Goal: Task Accomplishment & Management: Manage account settings

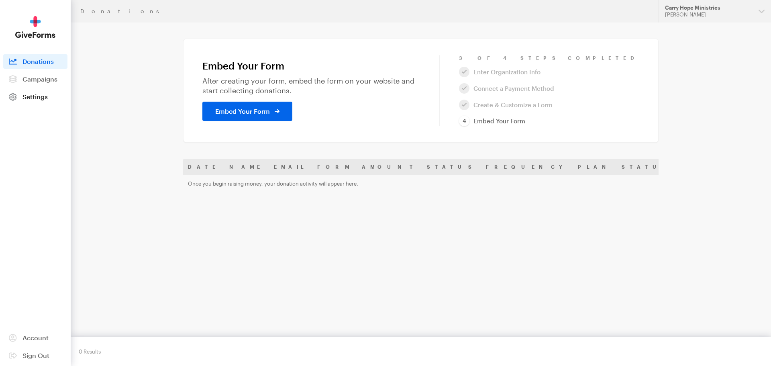
click at [42, 99] on span "Settings" at bounding box center [34, 97] width 25 height 8
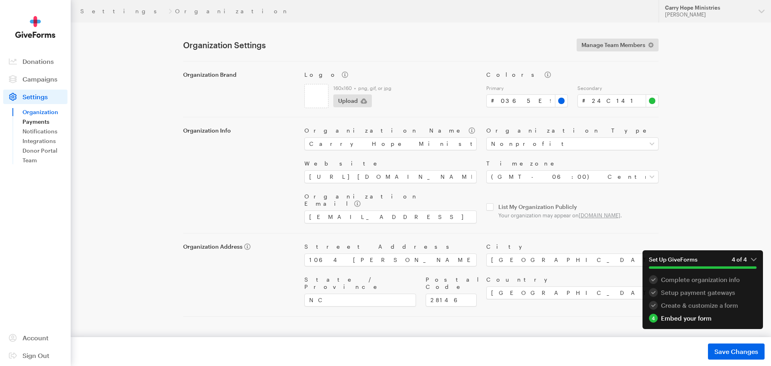
click at [45, 124] on link "Payments" at bounding box center [44, 122] width 45 height 10
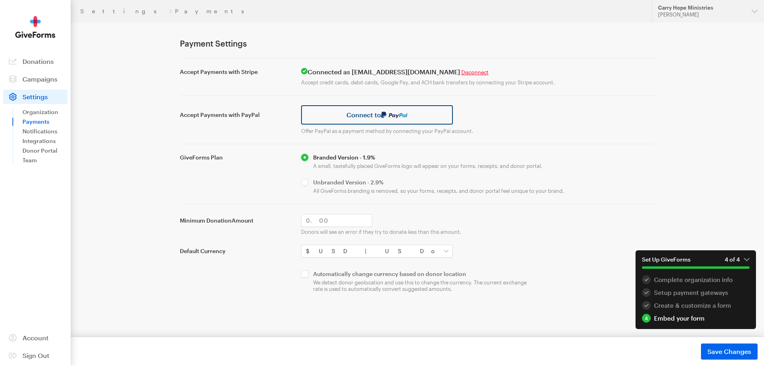
click at [431, 121] on link "Connect to" at bounding box center [377, 114] width 152 height 19
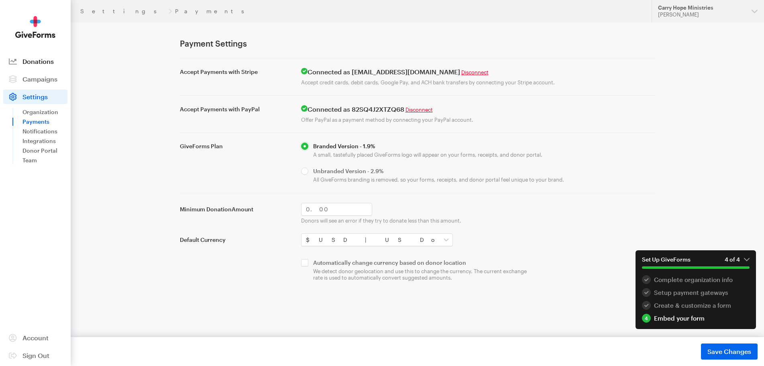
click at [39, 66] on link "Donations" at bounding box center [35, 61] width 64 height 14
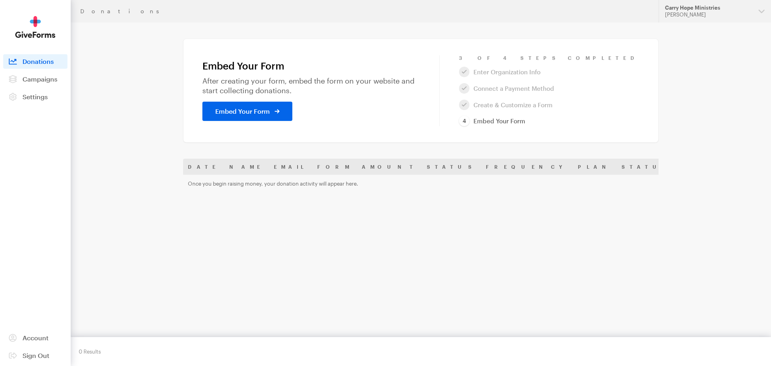
click at [425, 110] on div "Embed Your Form" at bounding box center [311, 111] width 227 height 19
